Goal: Task Accomplishment & Management: Manage account settings

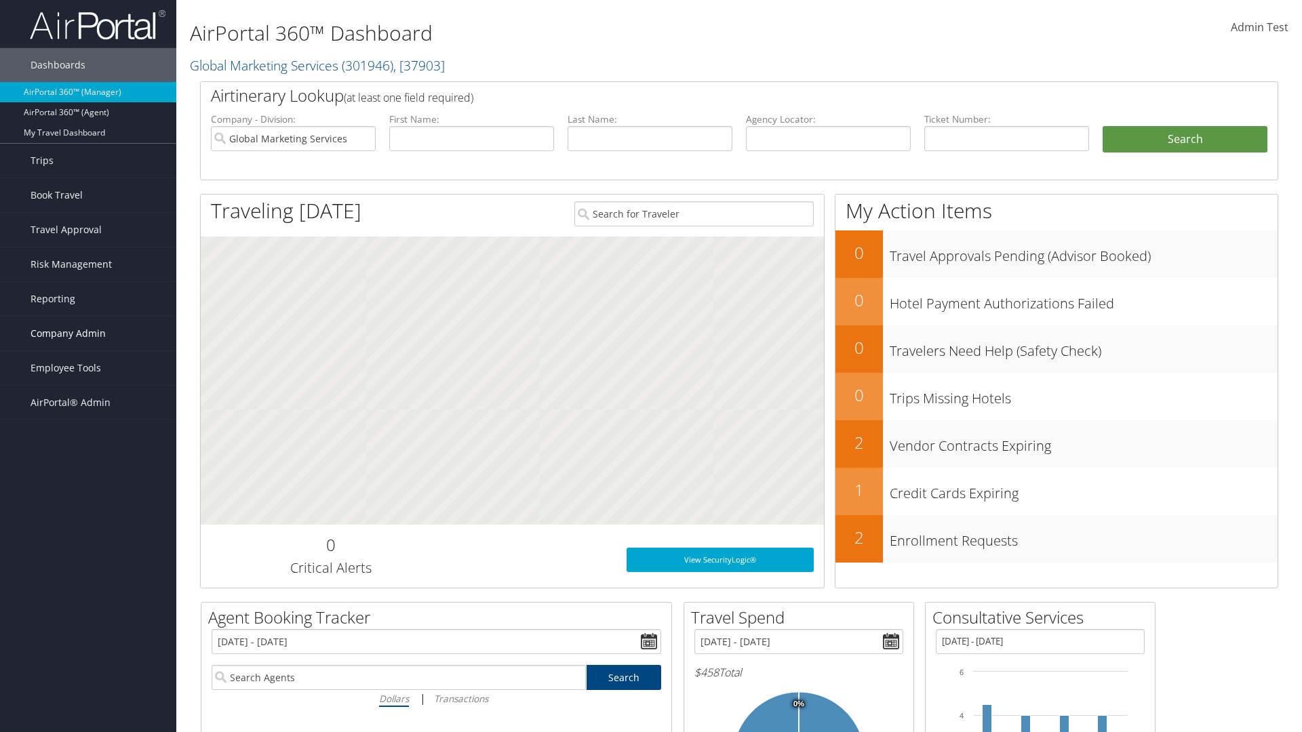
click at [88, 334] on span "Company Admin" at bounding box center [68, 334] width 75 height 34
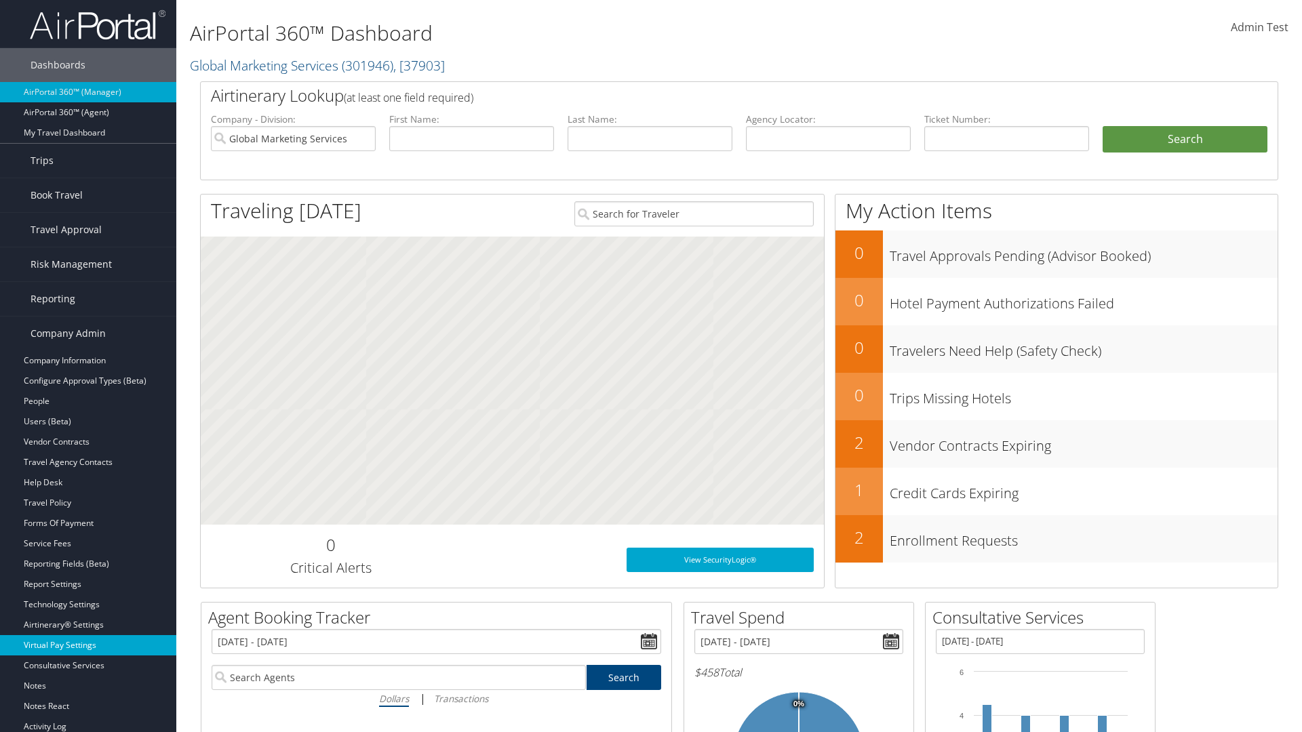
click at [88, 646] on link "Virtual Pay Settings" at bounding box center [88, 645] width 176 height 20
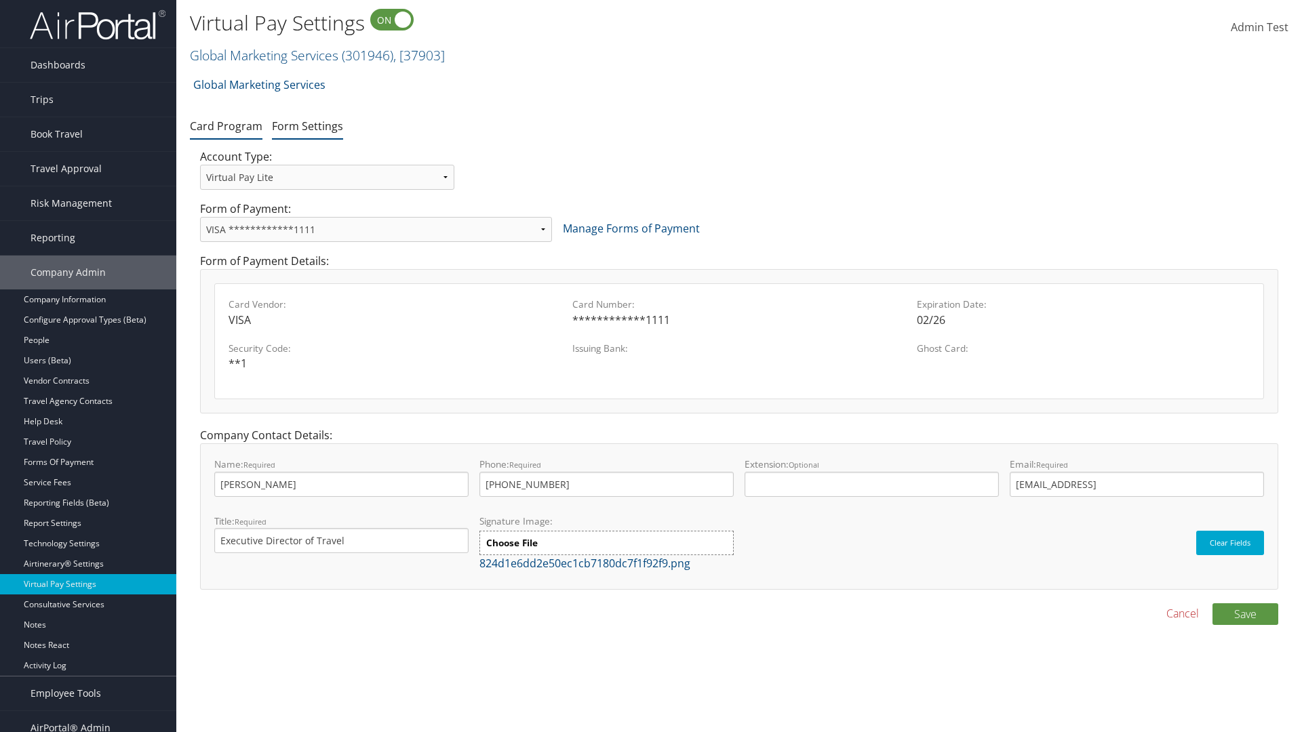
click at [307, 125] on link "Form Settings" at bounding box center [307, 126] width 71 height 15
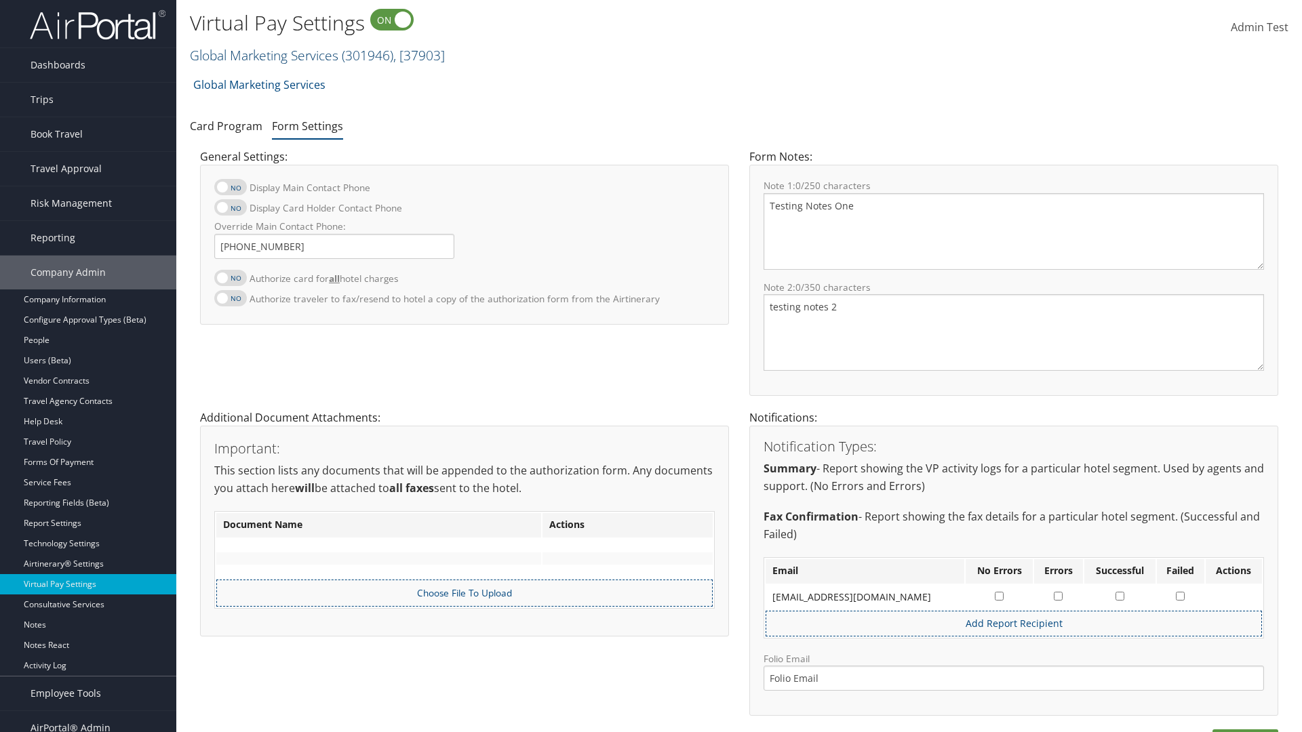
click at [262, 55] on link "Global Marketing Services ( 301946 ) , [ 37903 ]" at bounding box center [317, 55] width 255 height 18
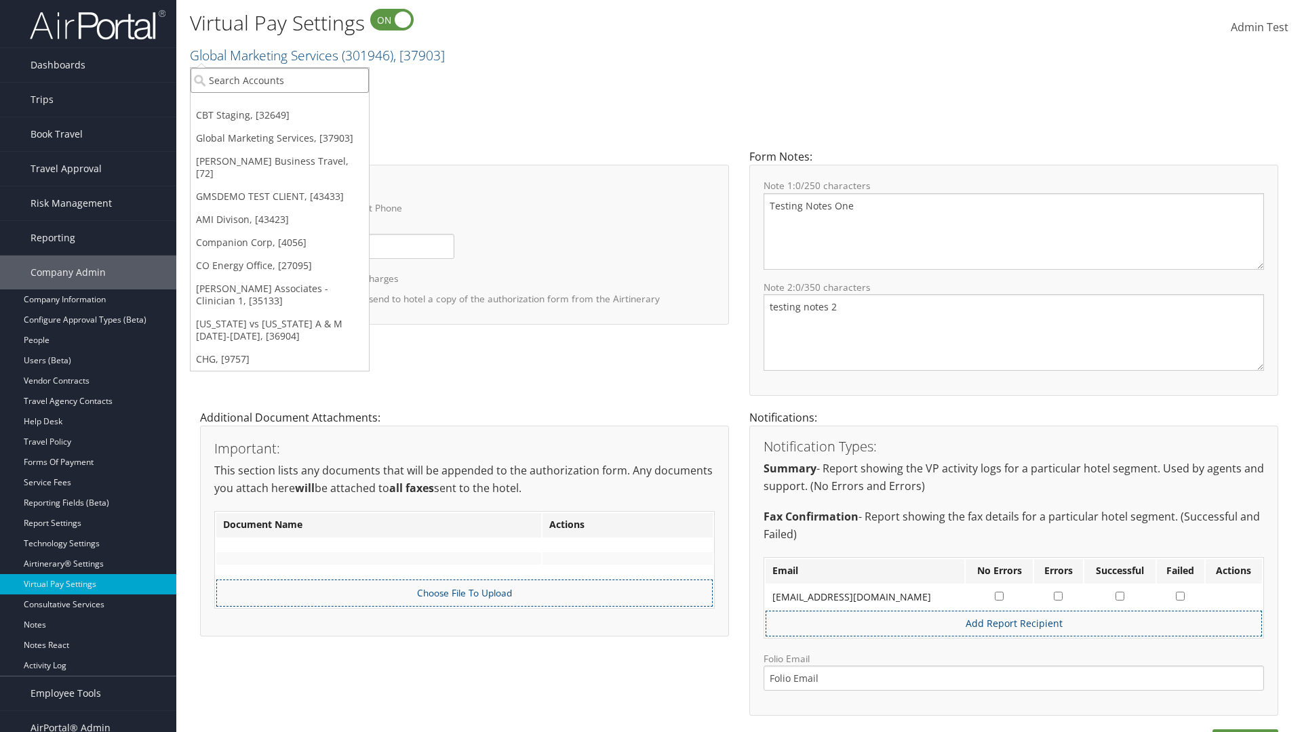
click at [279, 80] on input "search" at bounding box center [280, 80] width 178 height 25
type input "[PERSON_NAME] Business Travel"
click at [298, 105] on div "Christopherson Business Travel (C10001), [72]" at bounding box center [298, 105] width 231 height 12
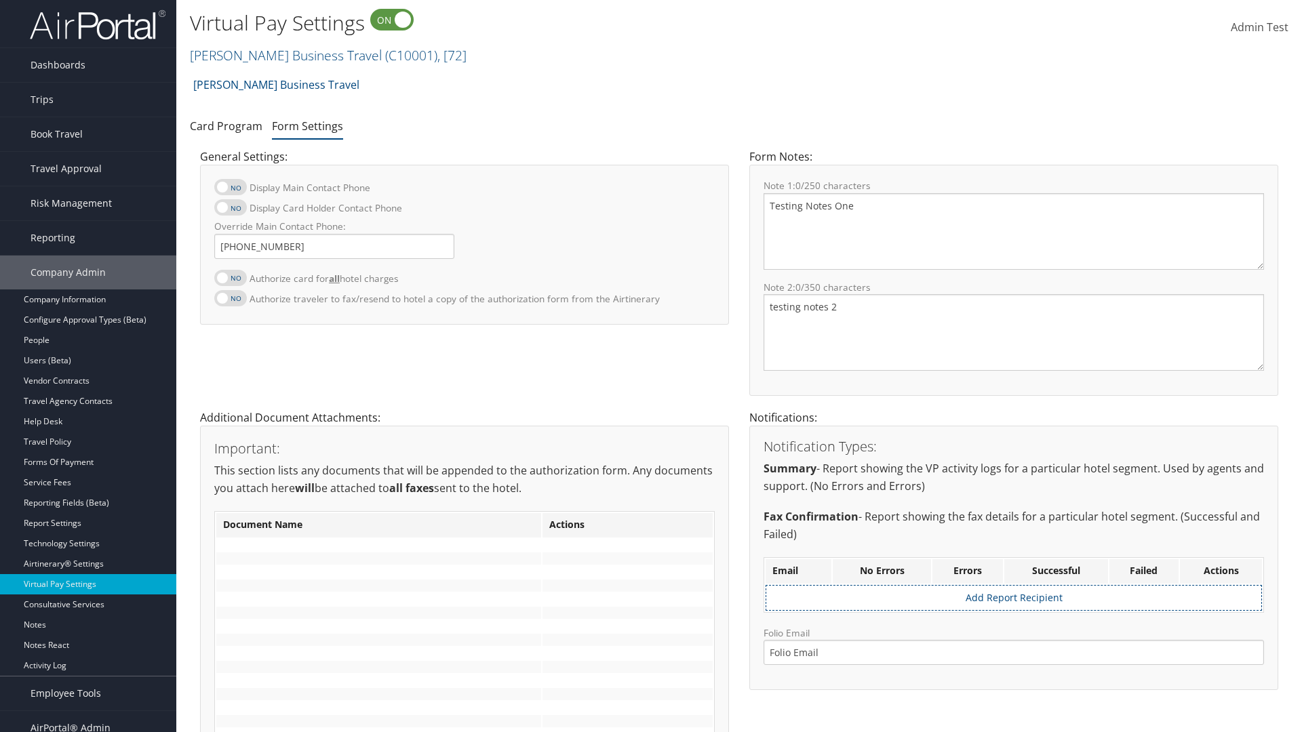
click at [231, 277] on label at bounding box center [230, 278] width 33 height 16
click at [230, 281] on input "Authorize card for all hotel charges" at bounding box center [225, 285] width 9 height 9
checkbox input "true"
click at [231, 208] on label at bounding box center [230, 207] width 33 height 16
click at [230, 210] on input "Display Card Holder Contact Phone" at bounding box center [225, 214] width 9 height 9
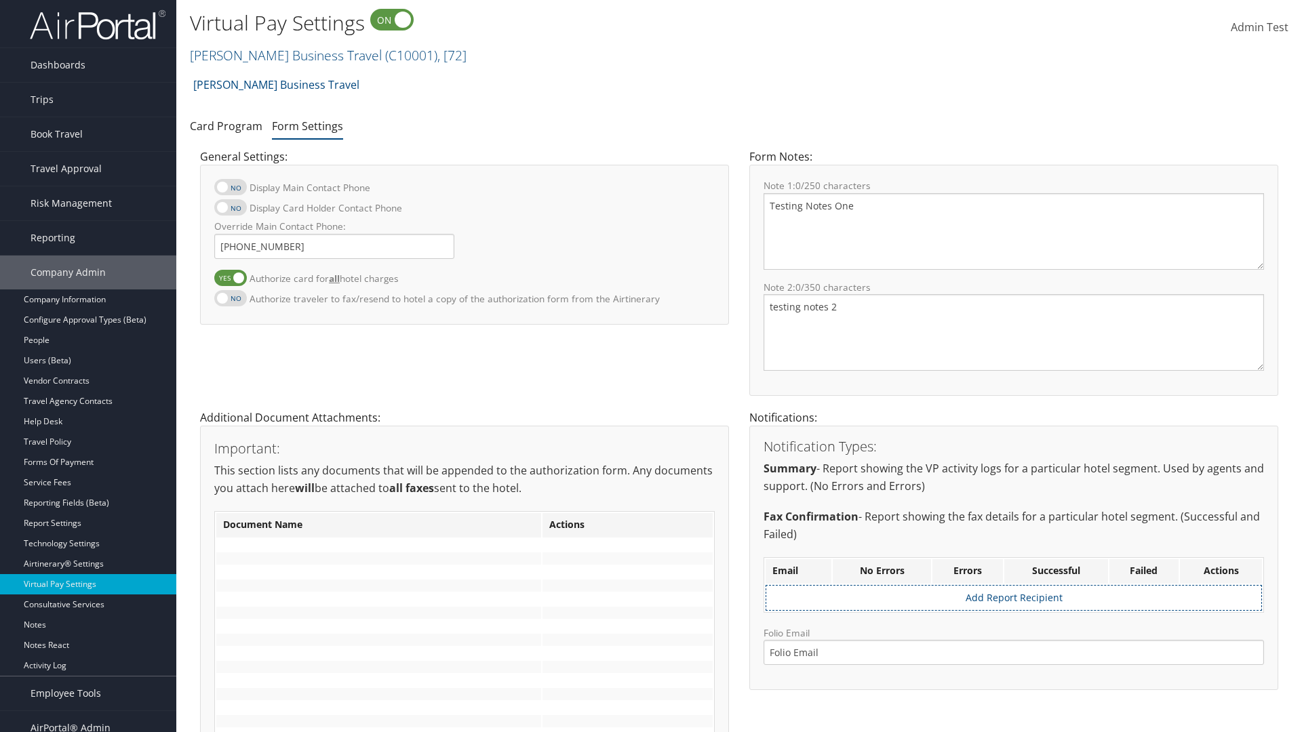
checkbox input "true"
click at [231, 187] on label at bounding box center [230, 187] width 33 height 16
click at [230, 190] on input "Display Main Contact Phone" at bounding box center [225, 194] width 9 height 9
checkbox input "true"
click at [231, 298] on label at bounding box center [230, 298] width 33 height 16
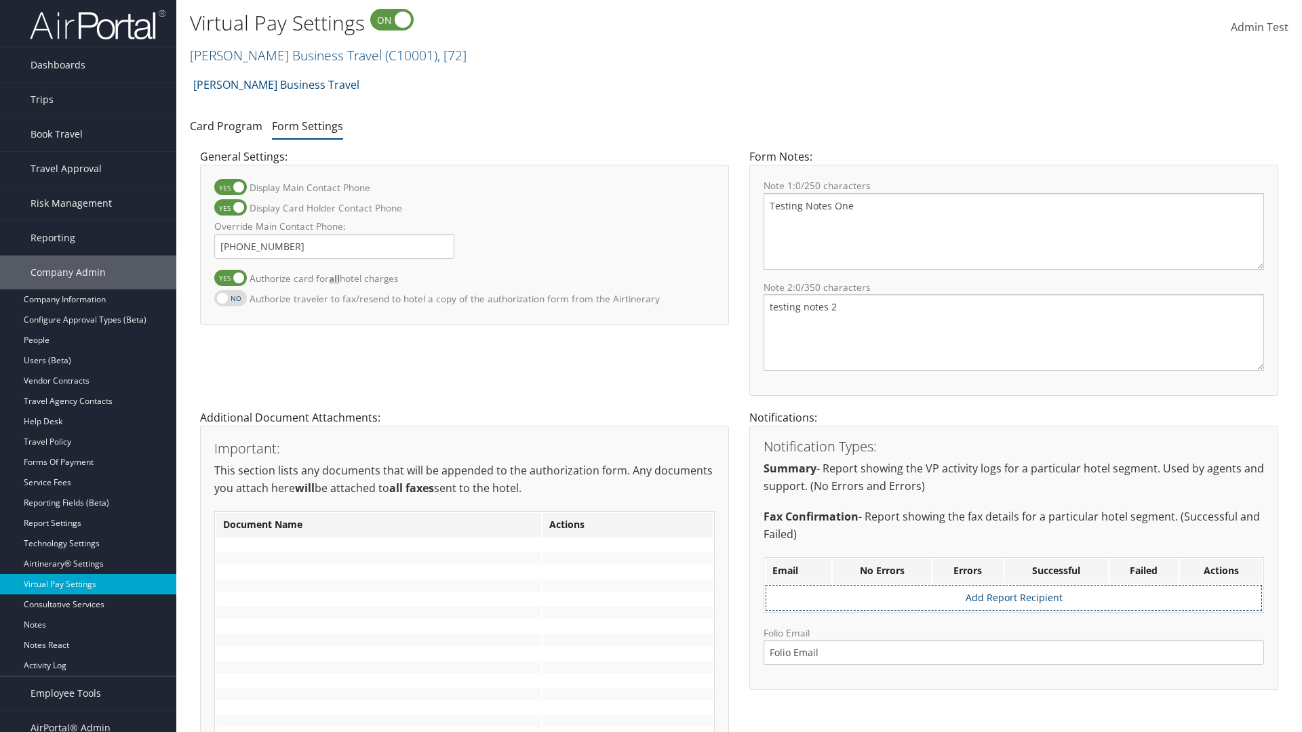
click at [230, 301] on input "Authorize traveler to fax/resend to hotel a copy of the authorization form from…" at bounding box center [225, 305] width 9 height 9
checkbox input "true"
click at [231, 277] on label at bounding box center [230, 278] width 33 height 16
click at [230, 281] on input "Authorize card for all hotel charges" at bounding box center [225, 285] width 9 height 9
checkbox input "false"
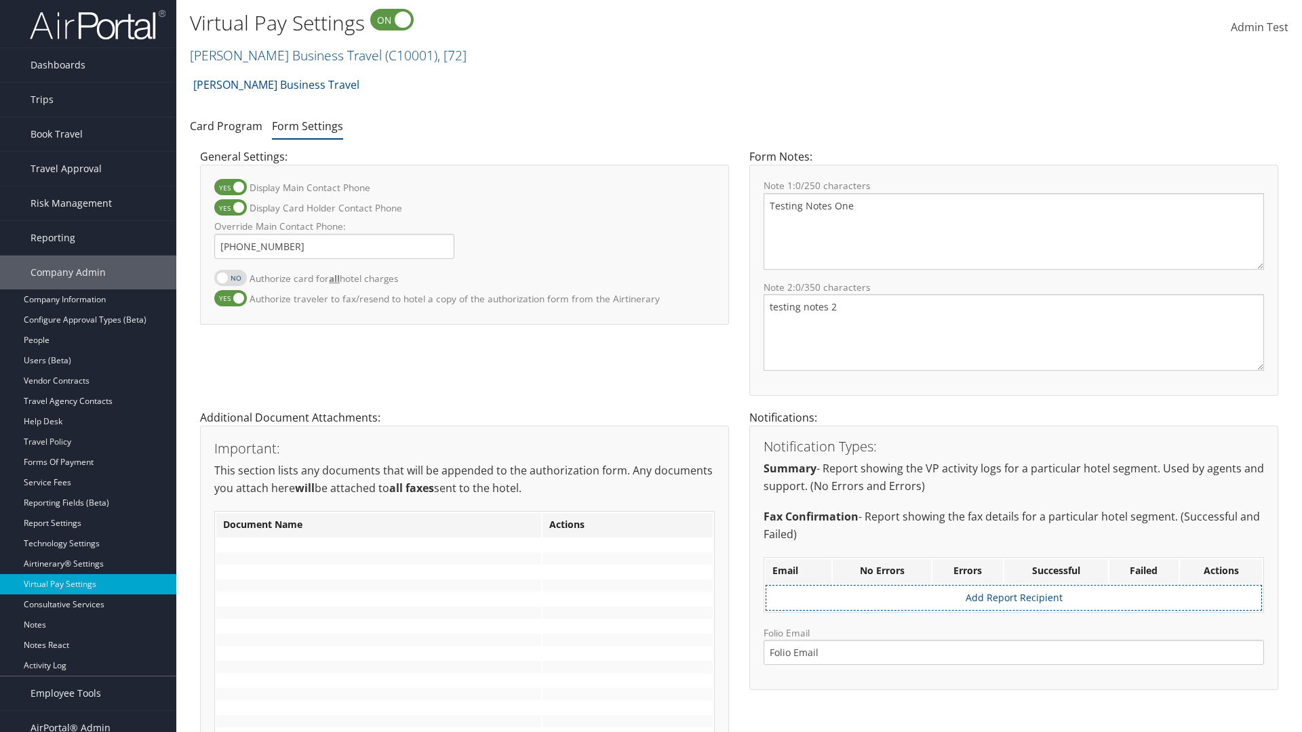
click at [231, 208] on label at bounding box center [230, 207] width 33 height 16
click at [230, 210] on input "Display Card Holder Contact Phone" at bounding box center [225, 214] width 9 height 9
checkbox input "false"
click at [231, 187] on label at bounding box center [230, 187] width 33 height 16
click at [230, 190] on input "Display Main Contact Phone" at bounding box center [225, 194] width 9 height 9
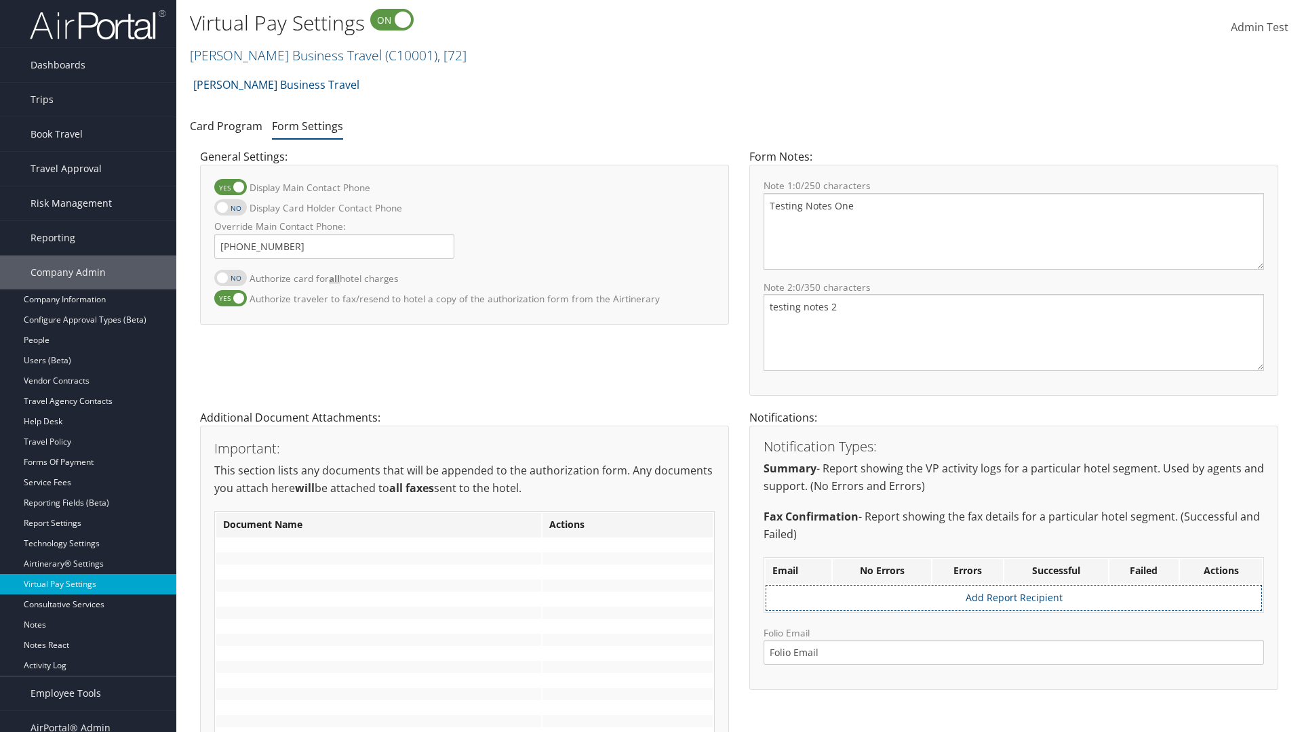
checkbox input "false"
click at [231, 298] on label at bounding box center [230, 298] width 33 height 16
click at [230, 301] on input "Authorize traveler to fax/resend to hotel a copy of the authorization form from…" at bounding box center [225, 305] width 9 height 9
checkbox input "false"
click at [334, 246] on input "Override Main Contact Phone:" at bounding box center [334, 246] width 240 height 25
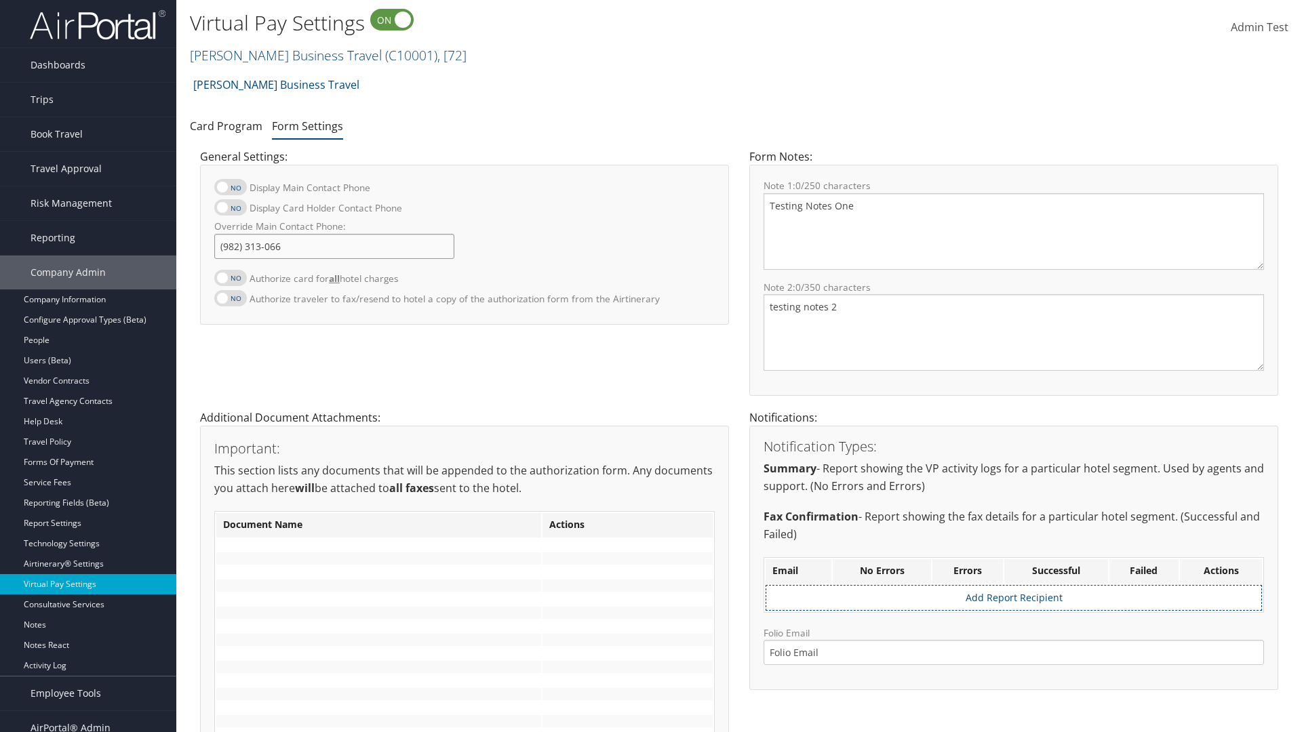
type input "[PHONE_NUMBER]"
click at [1014, 231] on textarea "Testing Notes One" at bounding box center [1014, 231] width 501 height 77
type textarea "Testing Notes One"
click at [1014, 332] on textarea "testing notes 2" at bounding box center [1014, 332] width 501 height 77
type textarea "testing notes 2"
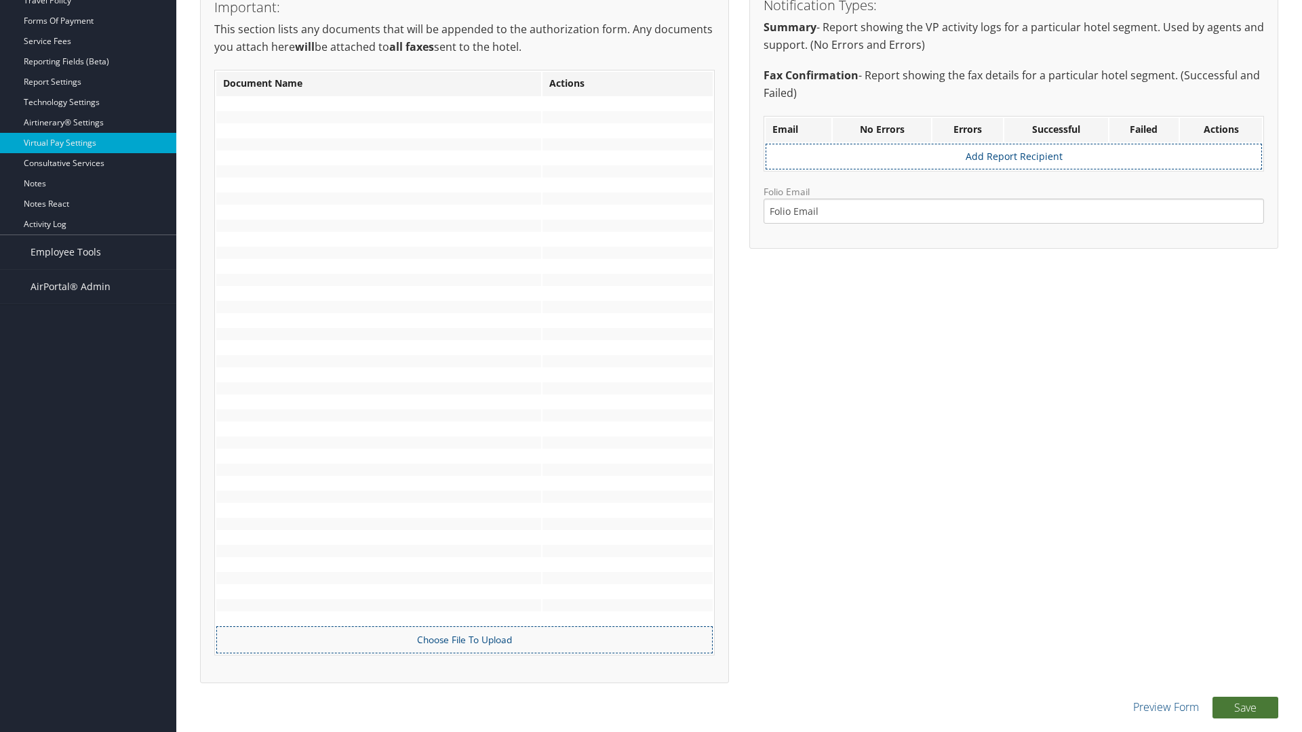
click at [1245, 707] on button "Save" at bounding box center [1246, 708] width 66 height 22
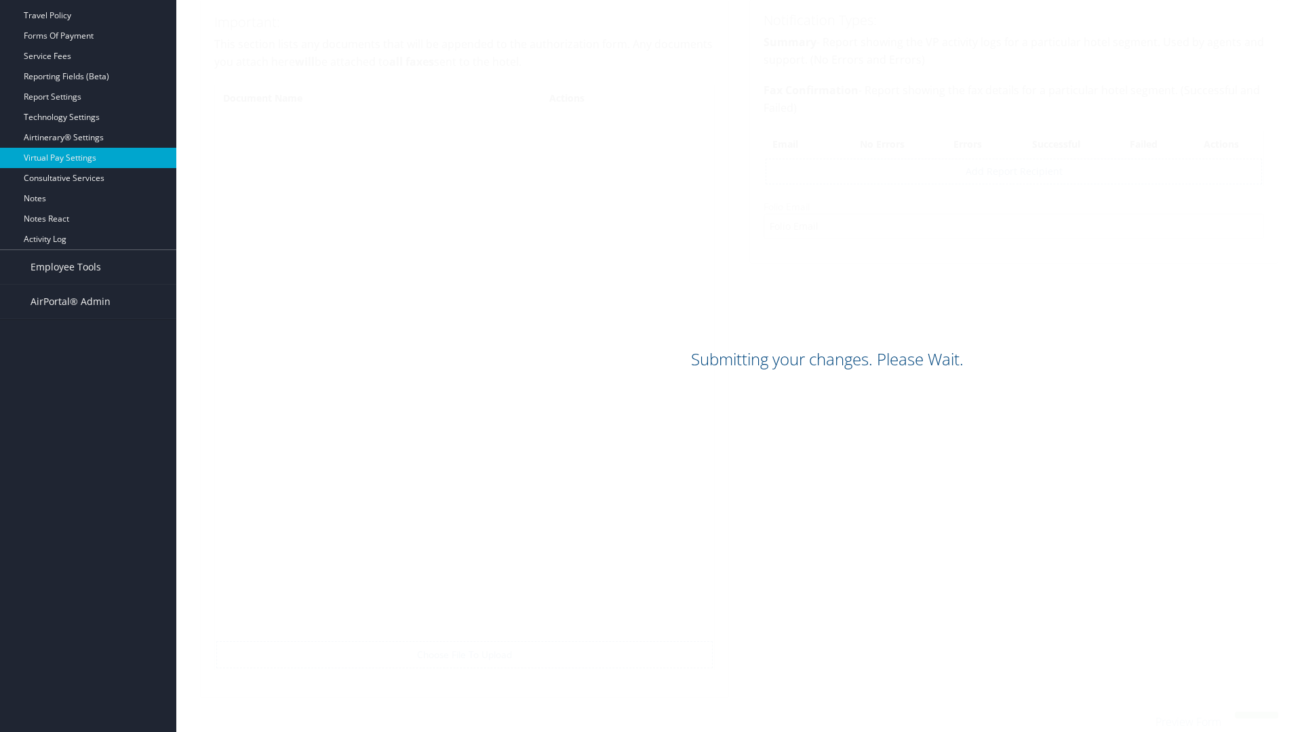
scroll to position [427, 0]
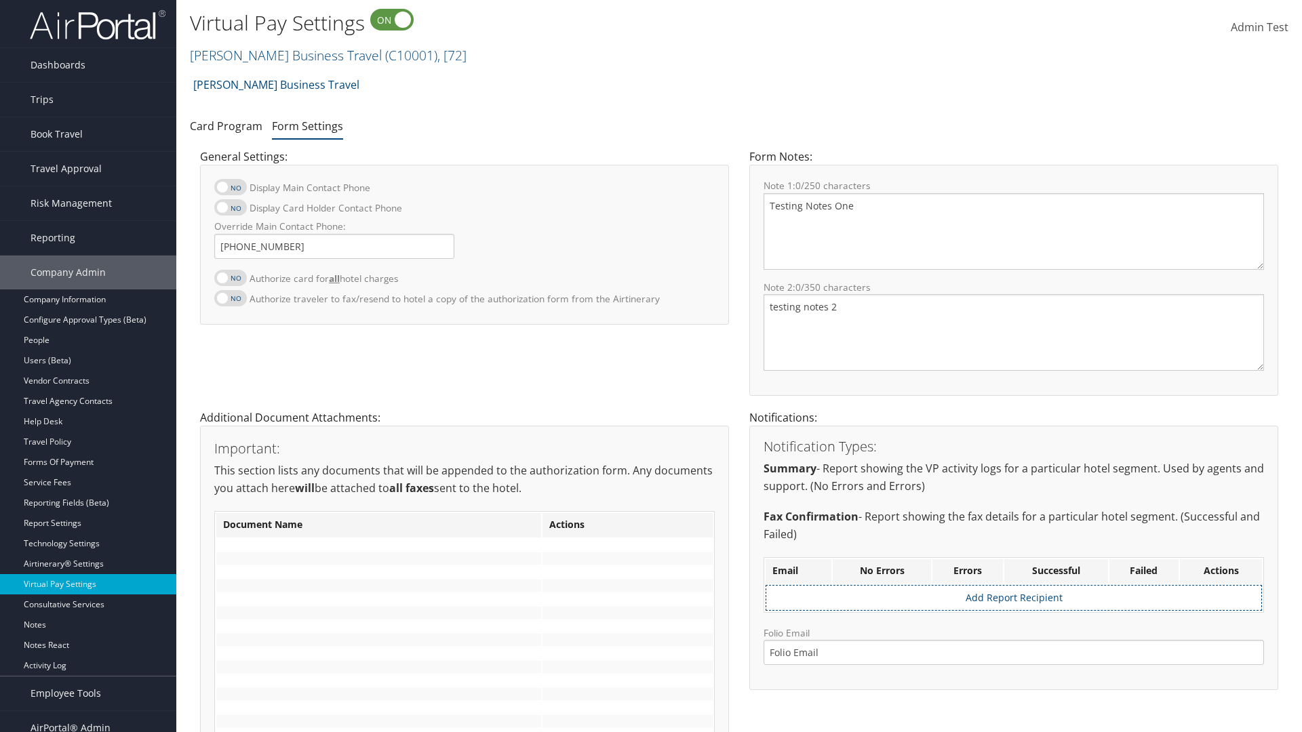
scroll to position [427, 0]
